Goal: Contribute content

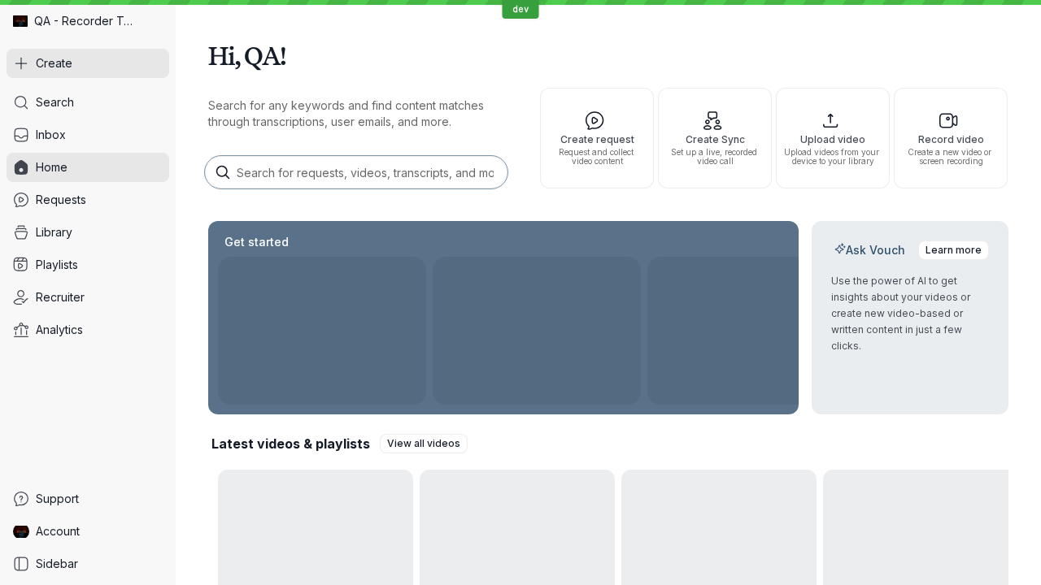
click at [88, 63] on button "Create" at bounding box center [88, 63] width 163 height 29
